Goal: Information Seeking & Learning: Learn about a topic

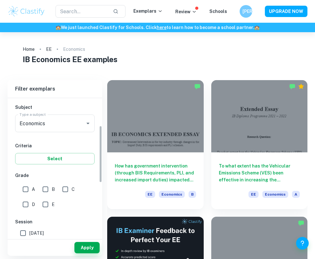
scroll to position [73, 0]
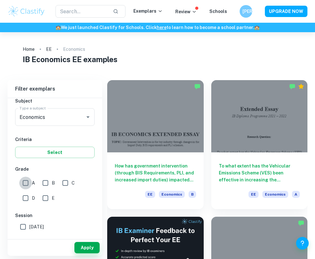
click at [23, 178] on input "A" at bounding box center [25, 183] width 13 height 13
checkbox input "true"
click at [40, 180] on input "B" at bounding box center [45, 183] width 13 height 13
checkbox input "true"
click at [84, 245] on button "Apply" at bounding box center [86, 247] width 25 height 11
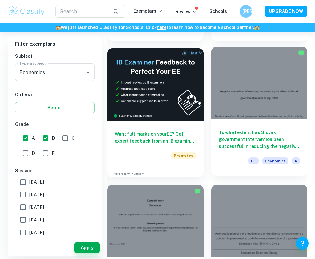
scroll to position [166, 0]
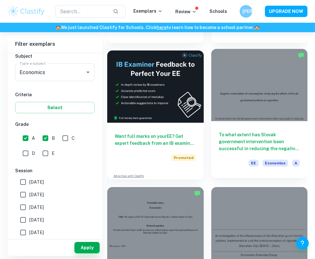
click at [269, 92] on div at bounding box center [259, 85] width 97 height 72
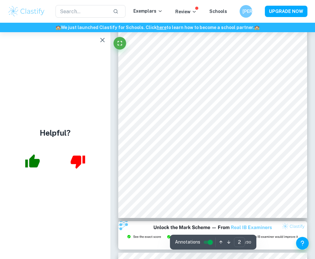
scroll to position [348, 0]
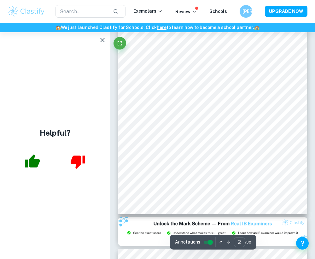
click at [101, 44] on button "button" at bounding box center [102, 40] width 13 height 13
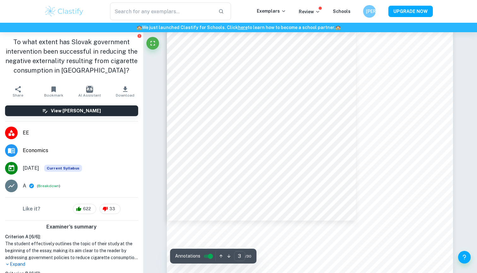
scroll to position [883, 0]
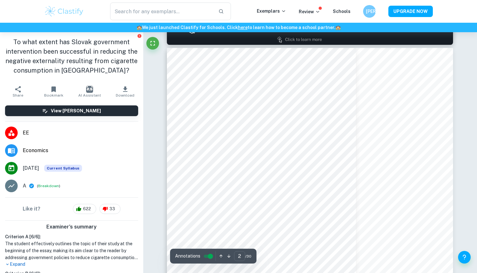
type input "1"
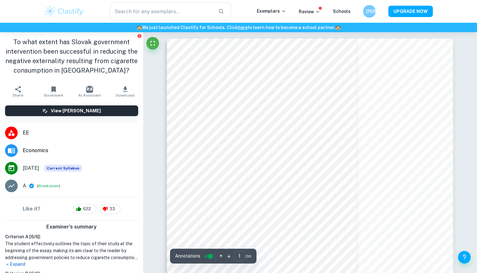
scroll to position [0, 0]
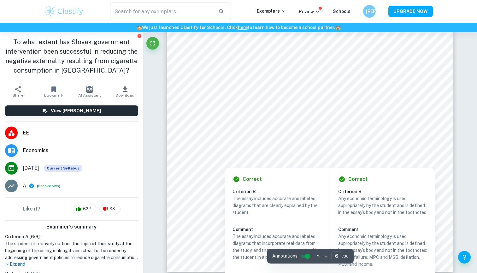
scroll to position [2097, 0]
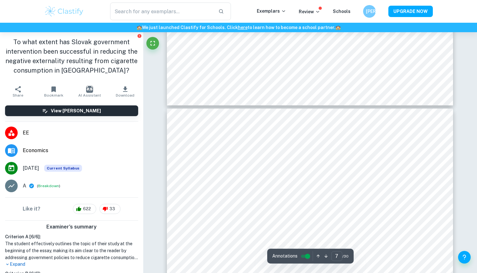
type input "6"
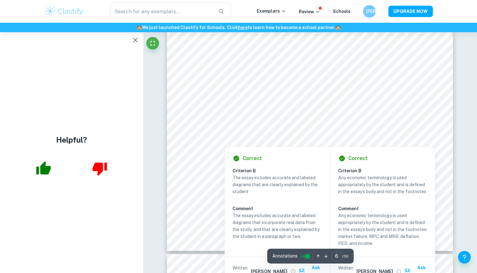
scroll to position [2125, 0]
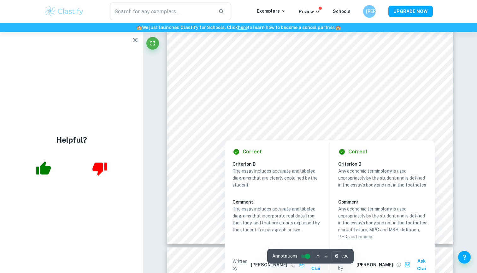
click at [403, 114] on div at bounding box center [309, 108] width 216 height 22
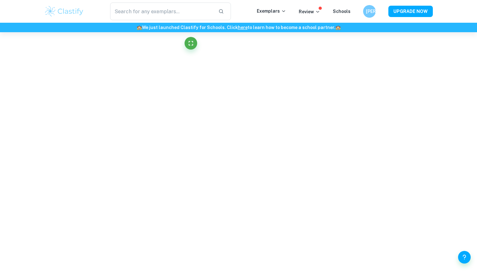
scroll to position [2124, 0]
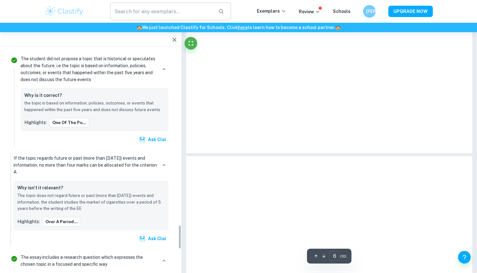
scroll to position [1595, 0]
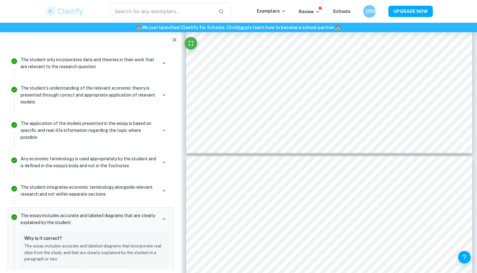
click at [116, 39] on div at bounding box center [90, 39] width 181 height 14
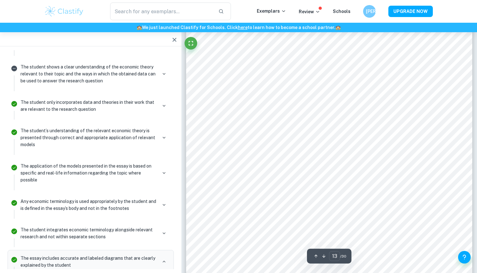
scroll to position [4747, 0]
click at [410, 168] on div at bounding box center [329, 101] width 286 height 376
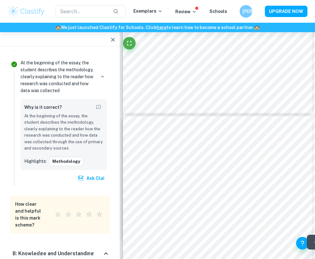
scroll to position [5315, 0]
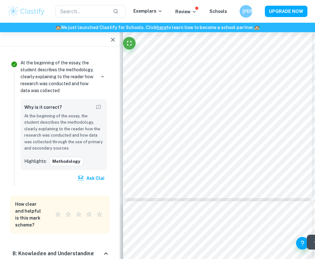
type input "2"
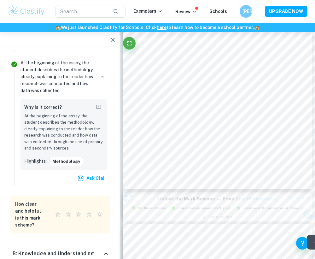
scroll to position [255, 0]
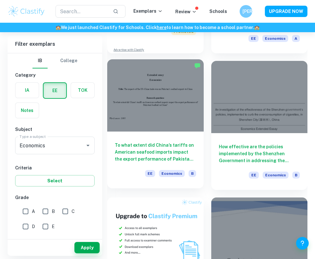
scroll to position [294, 0]
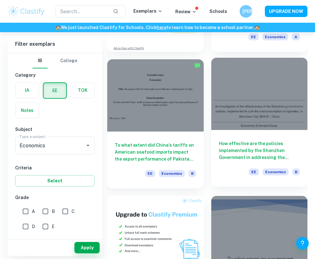
click at [246, 136] on div "How effective are the policies implemented by the Shenzhen Government in addres…" at bounding box center [259, 158] width 97 height 57
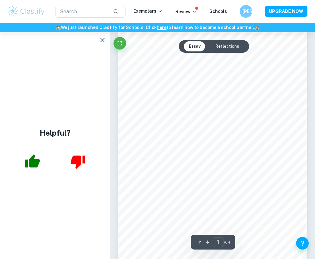
scroll to position [21, 0]
click at [103, 42] on icon "button" at bounding box center [103, 40] width 8 height 8
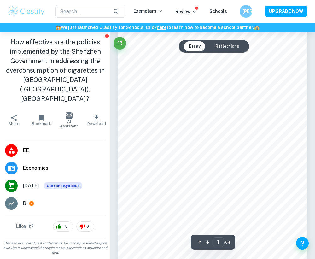
scroll to position [34, 0]
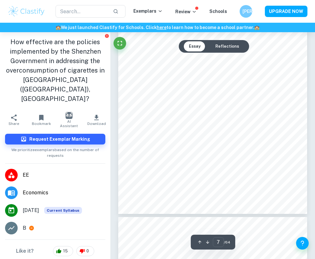
type input "8"
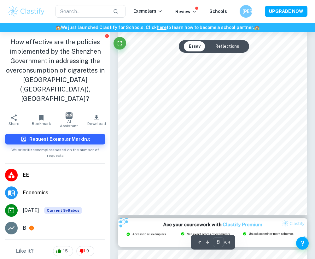
scroll to position [2055, 0]
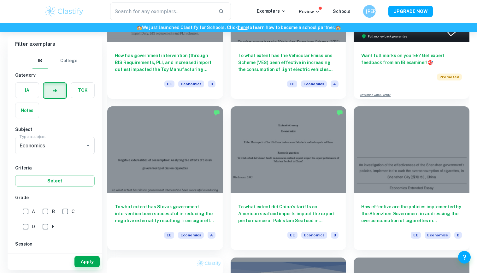
scroll to position [125, 0]
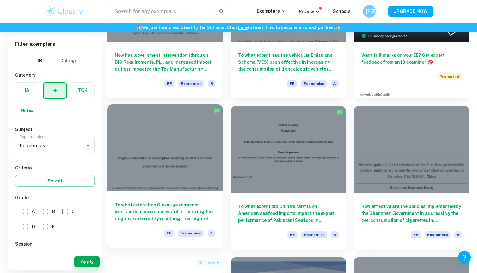
click at [179, 174] on div at bounding box center [165, 147] width 116 height 87
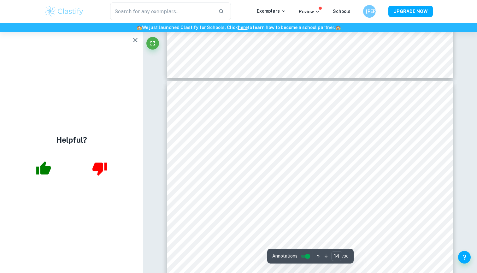
scroll to position [5011, 0]
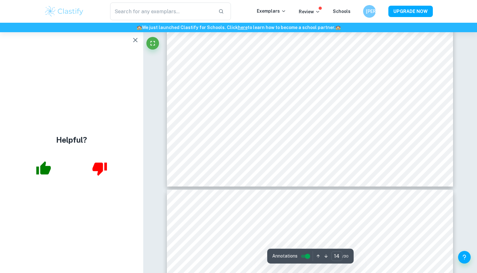
type input "13"
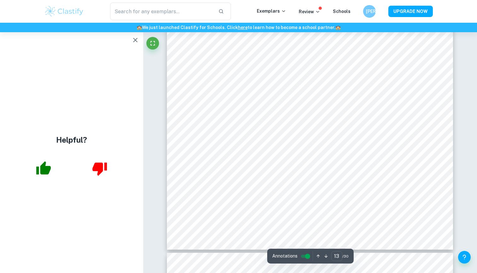
scroll to position [4781, 0]
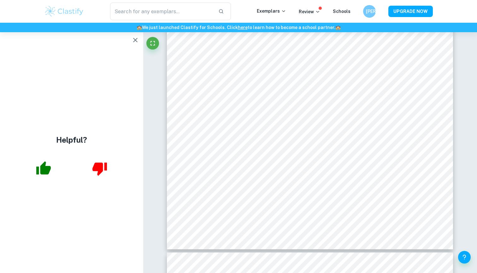
click at [315, 163] on div at bounding box center [310, 67] width 286 height 376
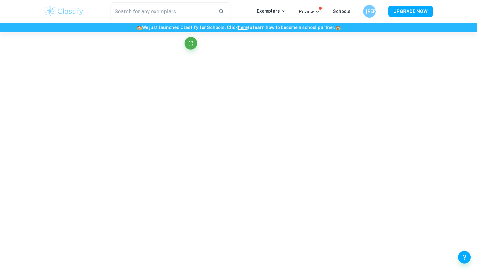
drag, startPoint x: 315, startPoint y: 163, endPoint x: 364, endPoint y: 212, distance: 68.7
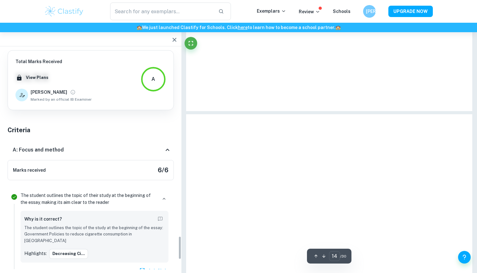
scroll to position [1734, 0]
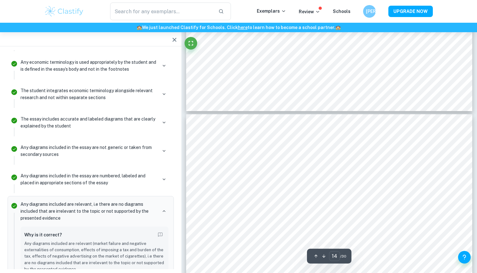
click at [174, 38] on icon "button" at bounding box center [175, 40] width 8 height 8
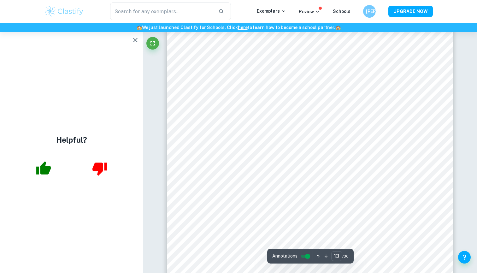
scroll to position [4718, 0]
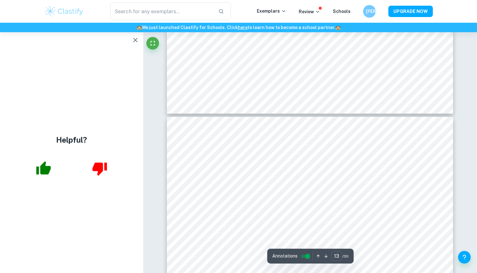
type input "12"
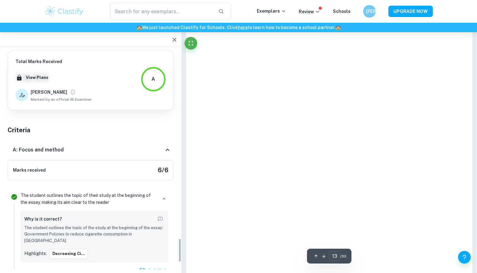
scroll to position [1709, 0]
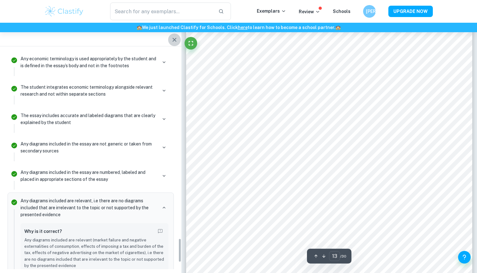
click at [174, 37] on icon "button" at bounding box center [175, 40] width 8 height 8
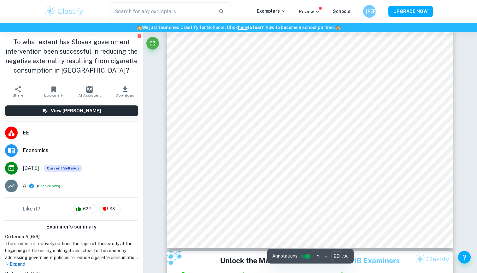
scroll to position [7379, 0]
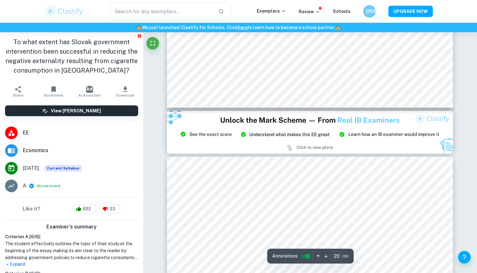
type input "21"
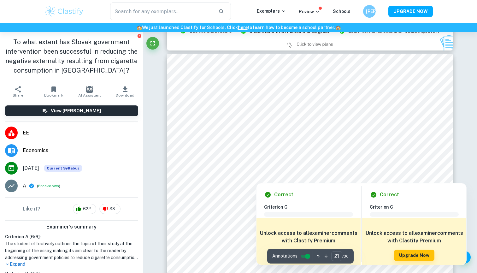
scroll to position [7549, 0]
click at [262, 125] on div at bounding box center [307, 123] width 213 height 21
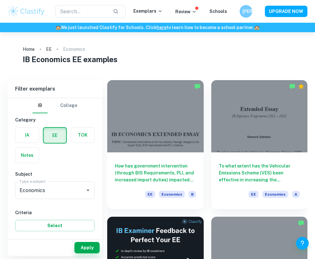
checkbox input "true"
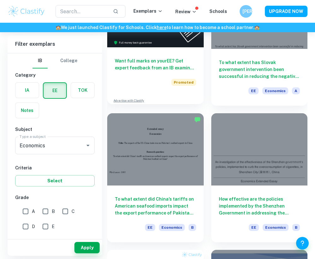
scroll to position [251, 0]
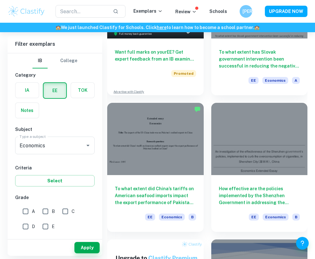
click at [141, 1] on div "​ Exemplars Review Schools 王彦 UPGRADE NOW" at bounding box center [157, 11] width 315 height 23
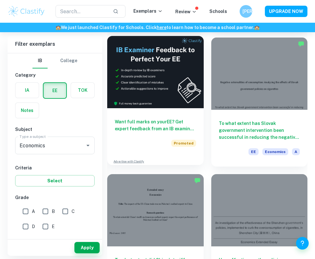
scroll to position [166, 0]
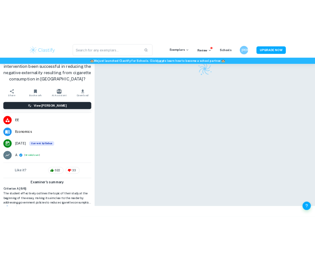
scroll to position [32, 0]
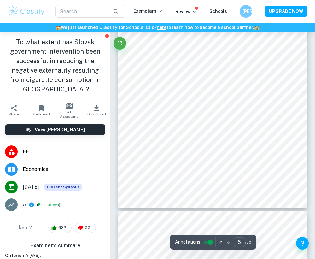
scroll to position [1132, 0]
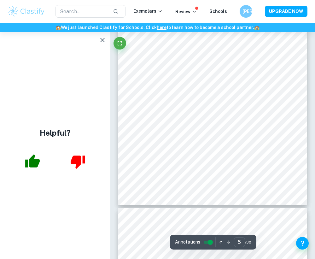
click at [105, 40] on icon "button" at bounding box center [103, 40] width 8 height 8
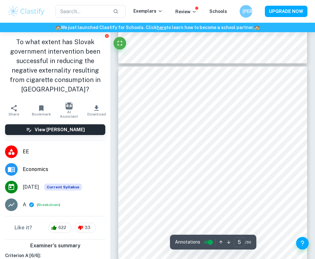
scroll to position [1027, 0]
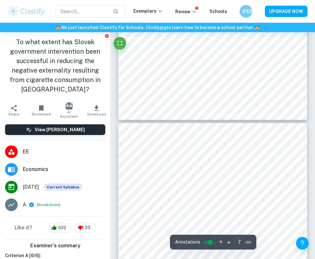
type input "8"
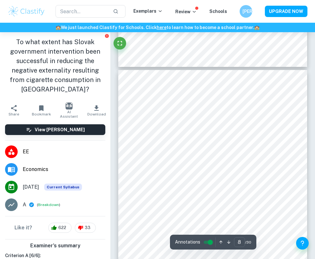
scroll to position [1775, 0]
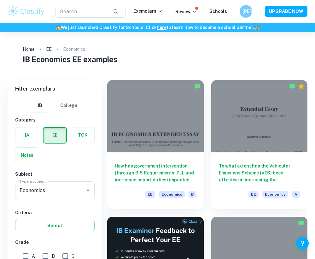
scroll to position [327, 0]
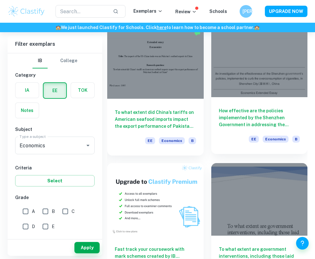
click at [247, 87] on div at bounding box center [259, 61] width 97 height 72
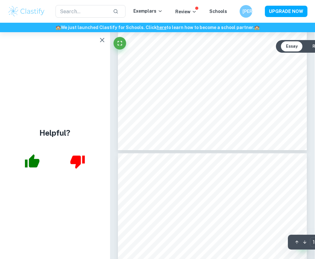
scroll to position [2658, 0]
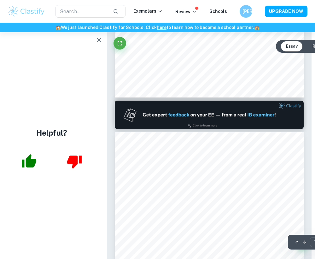
type input "2"
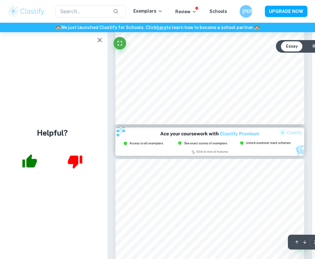
scroll to position [492, 2]
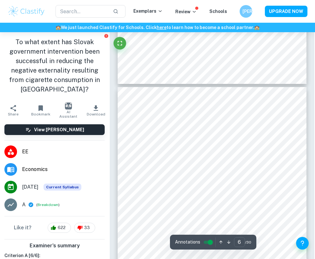
scroll to position [1253, 1]
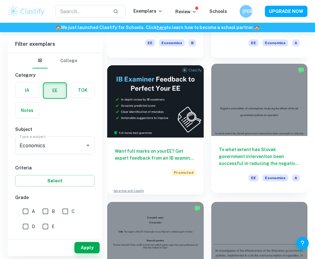
scroll to position [152, 0]
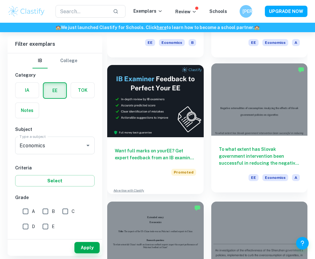
click at [237, 156] on h6 "To what extent has Slovak government intervention been successful in reducing t…" at bounding box center [259, 156] width 81 height 21
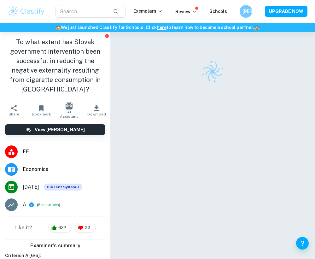
click at [228, 131] on div at bounding box center [212, 154] width 189 height 244
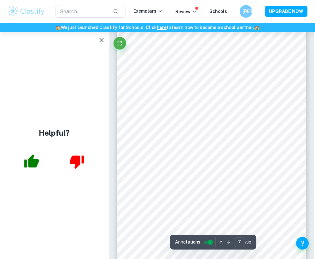
scroll to position [1576, 1]
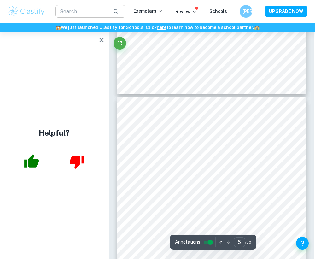
type input "4"
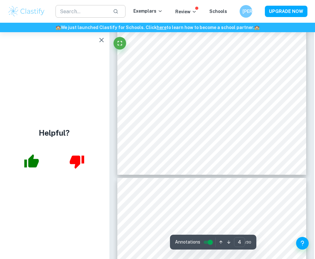
scroll to position [914, 1]
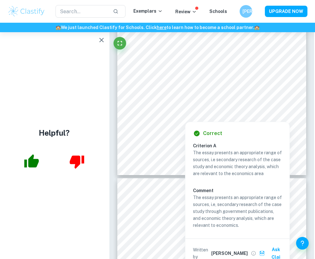
click at [183, 109] on div at bounding box center [215, 111] width 121 height 9
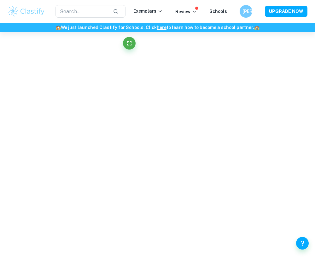
scroll to position [586, 1]
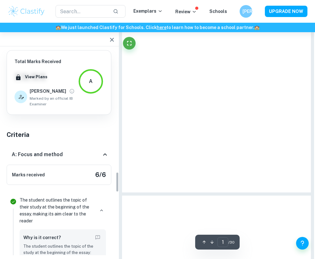
type input "3"
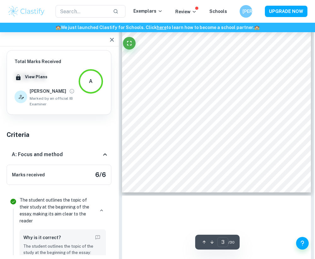
scroll to position [586, 1]
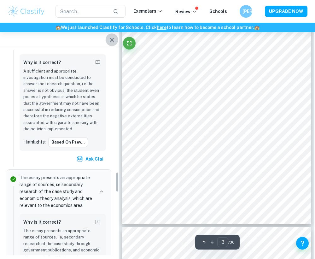
click at [110, 38] on icon "button" at bounding box center [112, 40] width 8 height 8
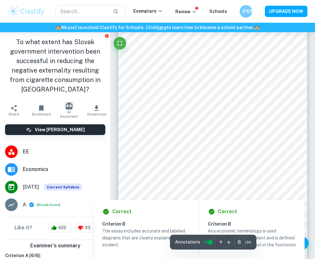
scroll to position [1292, 0]
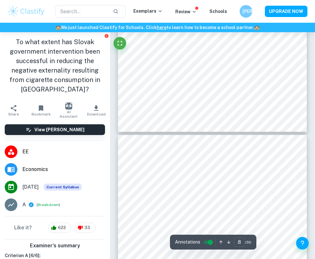
type input "7"
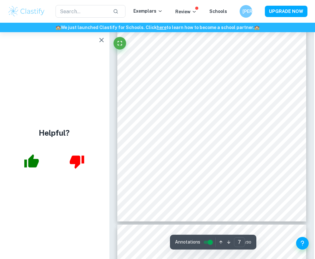
scroll to position [1573, 1]
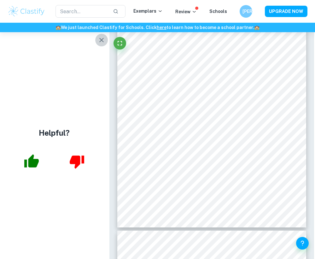
click at [103, 43] on icon "button" at bounding box center [102, 40] width 8 height 8
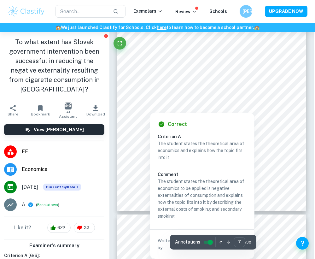
scroll to position [1596, 1]
